Goal: Information Seeking & Learning: Learn about a topic

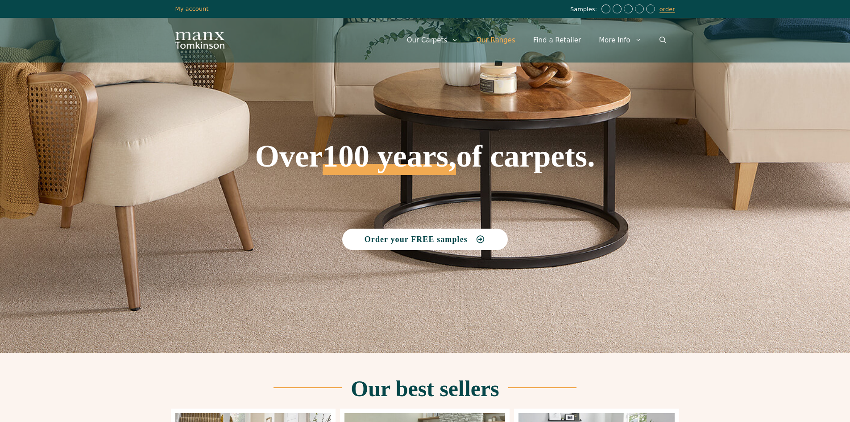
click at [504, 40] on link "Our Ranges" at bounding box center [495, 40] width 57 height 27
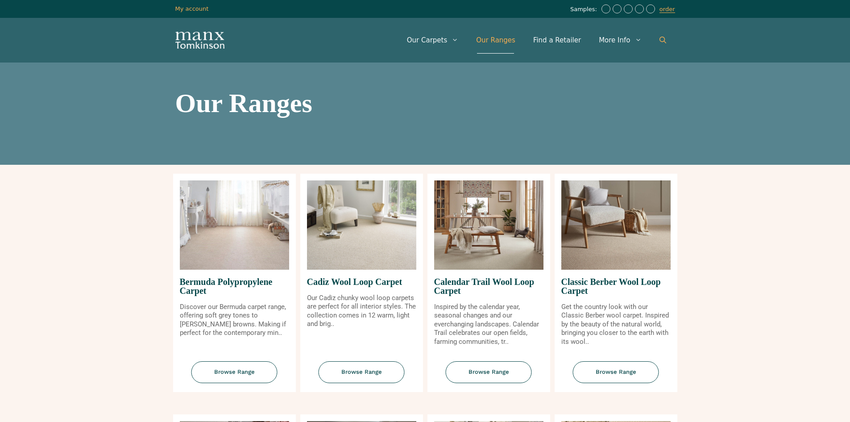
click at [664, 37] on icon "Open Search Bar" at bounding box center [663, 40] width 7 height 7
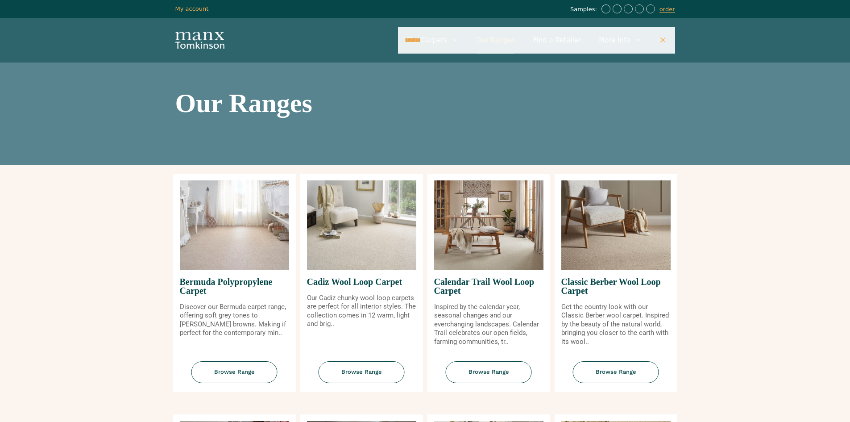
type input "******"
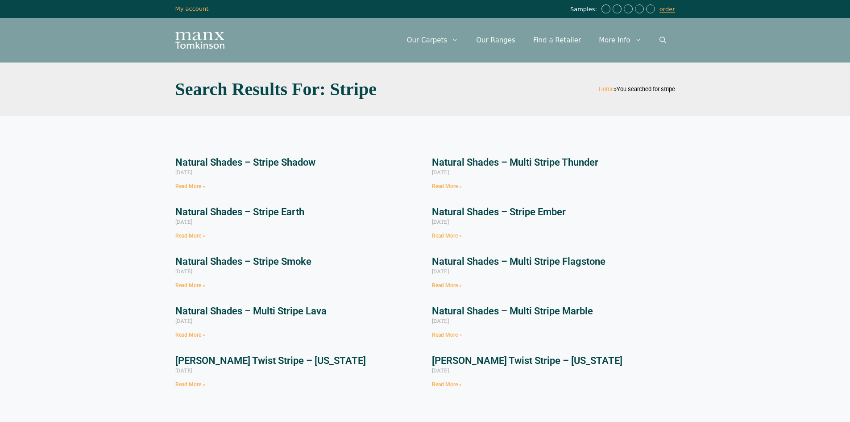
click at [547, 207] on link "Natural Shades – Stripe Ember" at bounding box center [499, 211] width 134 height 11
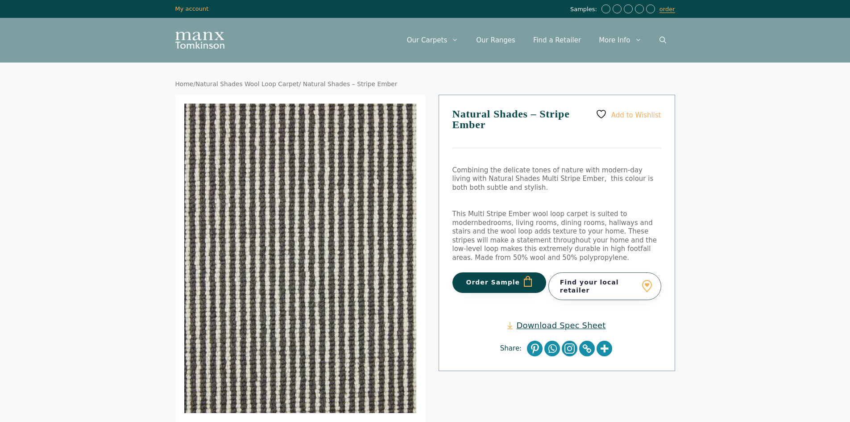
drag, startPoint x: 165, startPoint y: 44, endPoint x: 171, endPoint y: 40, distance: 7.7
click at [171, 40] on div "Menu Menu Our Carpets View All Colours Black Carpet Blue Carpet Bold Colour Bro…" at bounding box center [425, 40] width 535 height 45
